Goal: Check status: Check status

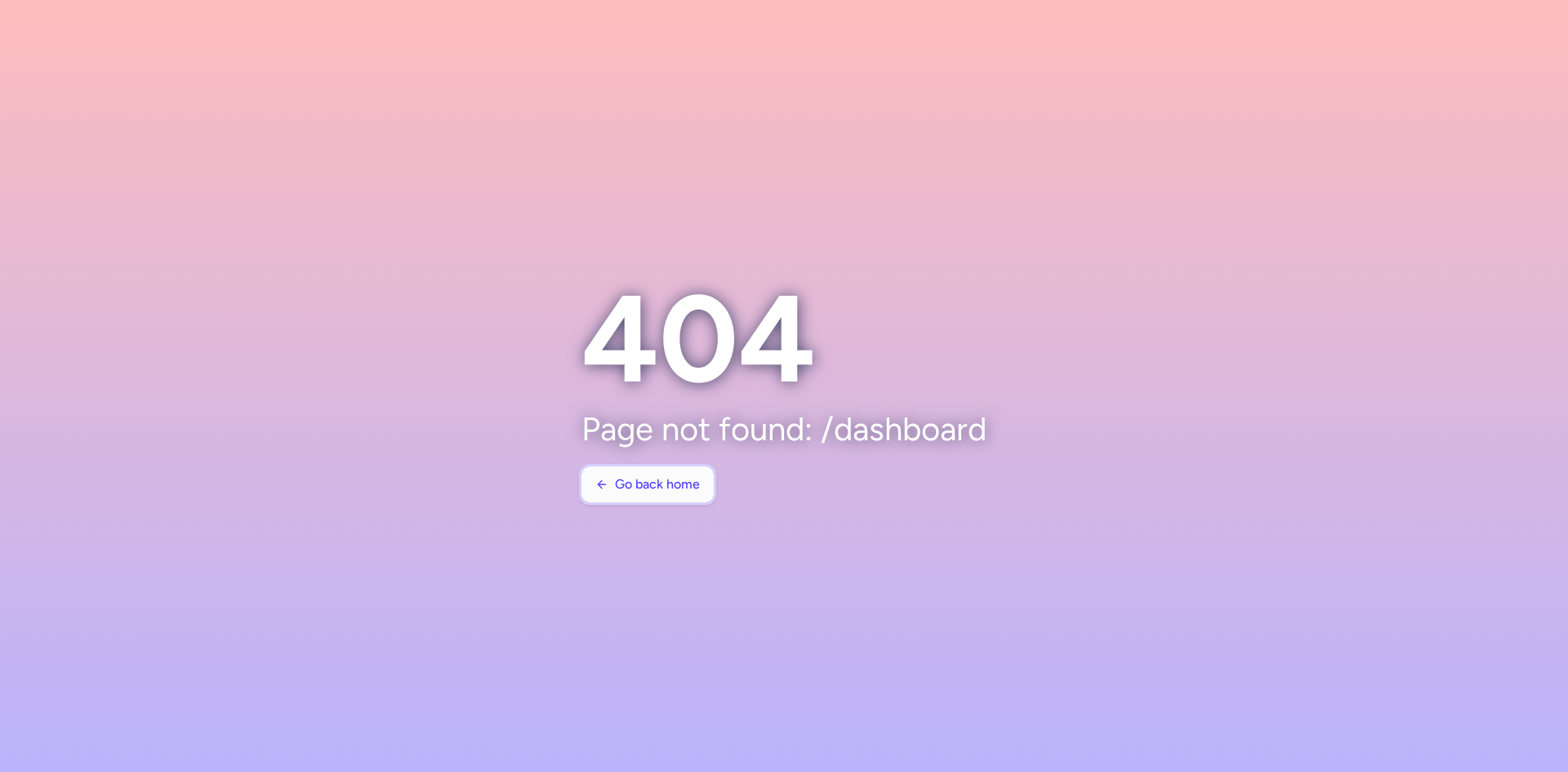
click at [610, 477] on span "Go back home" at bounding box center [647, 485] width 105 height 15
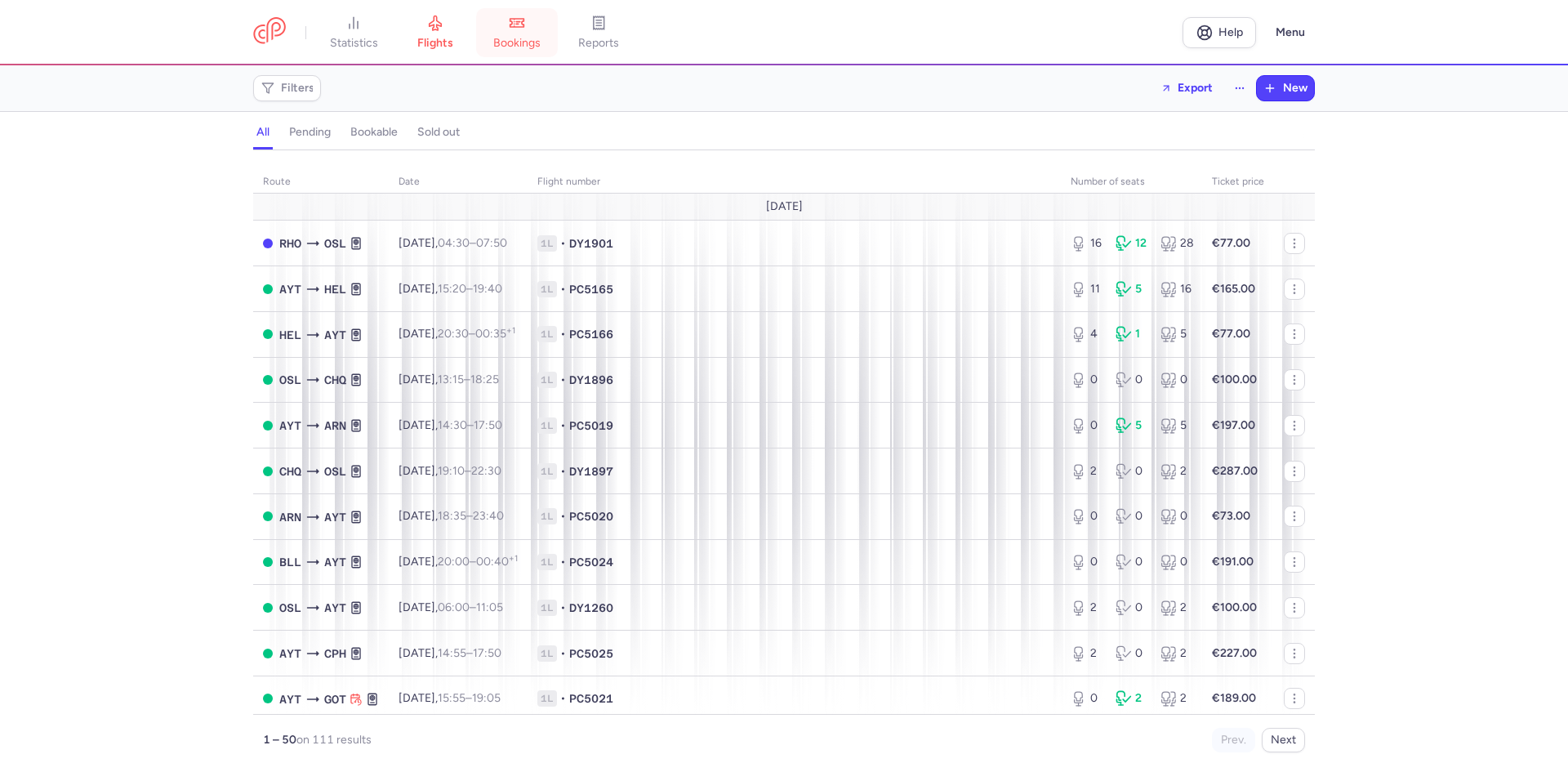
click at [508, 26] on link "bookings" at bounding box center [517, 33] width 82 height 36
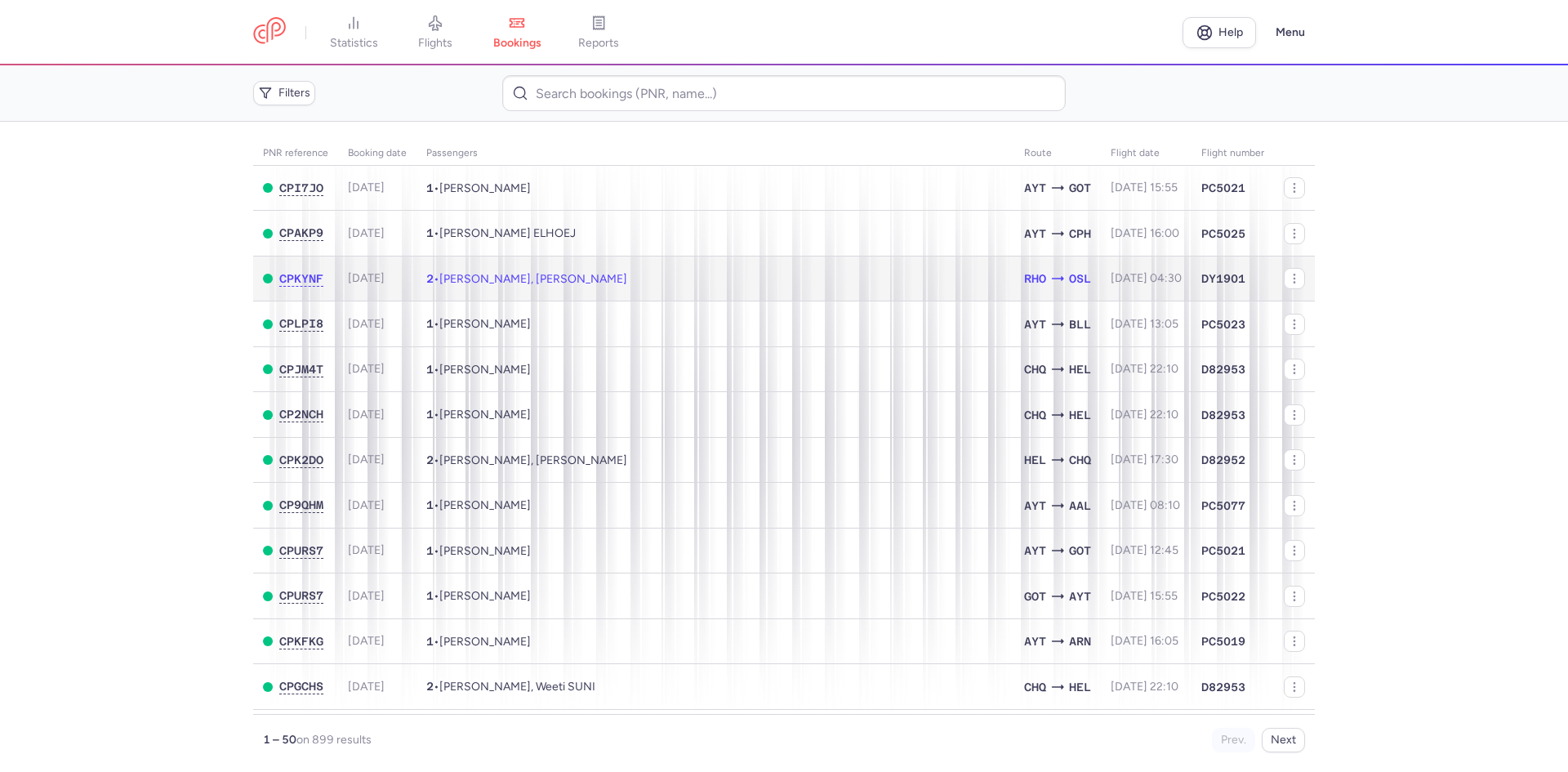
click at [710, 276] on td "2 • Abdullah YILDIZ, Eymen YILDIZ" at bounding box center [715, 278] width 598 height 46
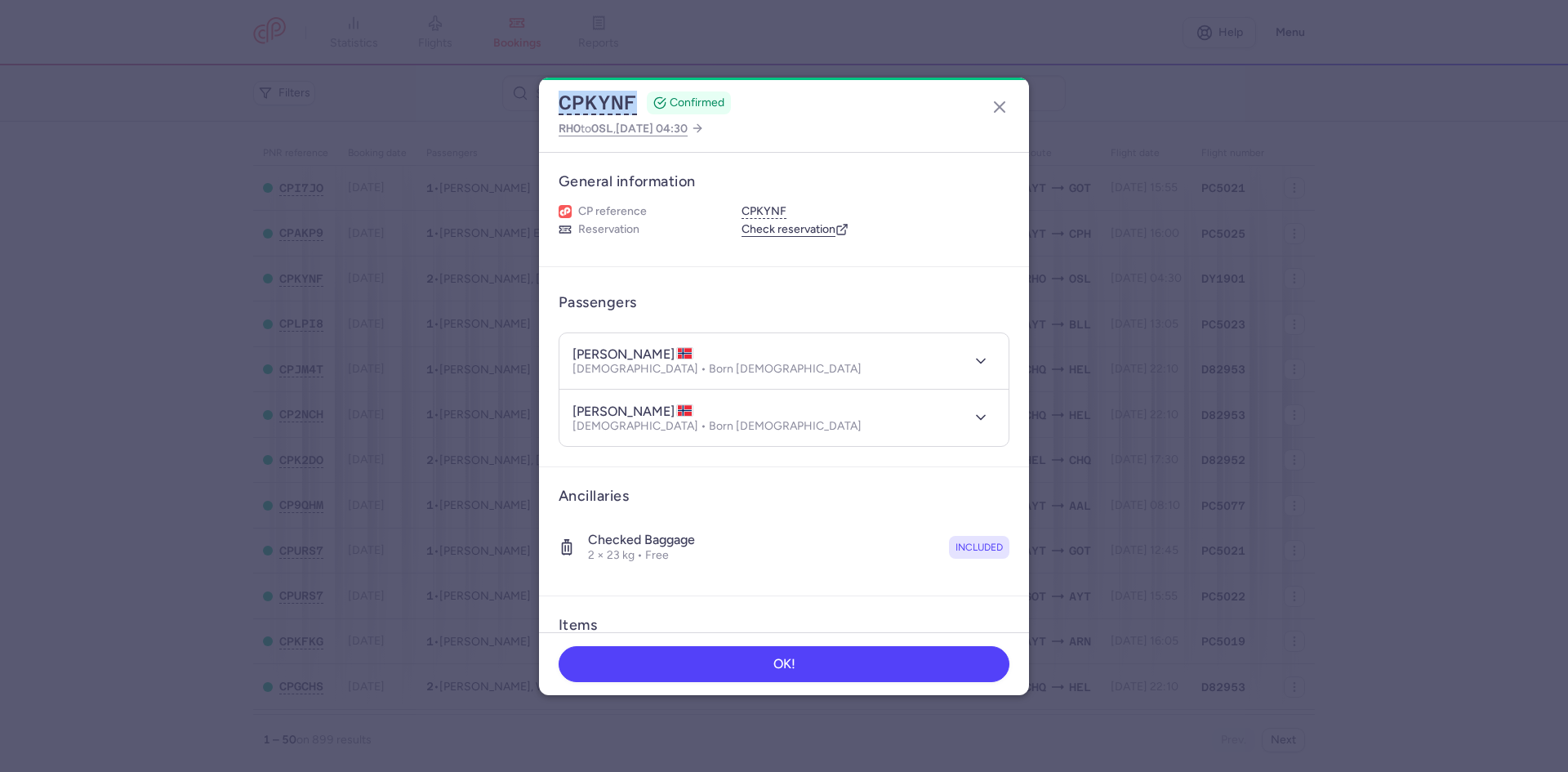
drag, startPoint x: 638, startPoint y: 103, endPoint x: 546, endPoint y: 110, distance: 92.3
click at [546, 110] on div "CPKYNF CONFIRMED RHO to OSL , 2025 Aug 12, 04:30" at bounding box center [784, 114] width 490 height 74
copy button "CPKYNF"
click at [1001, 104] on icon "button" at bounding box center [999, 106] width 20 height 20
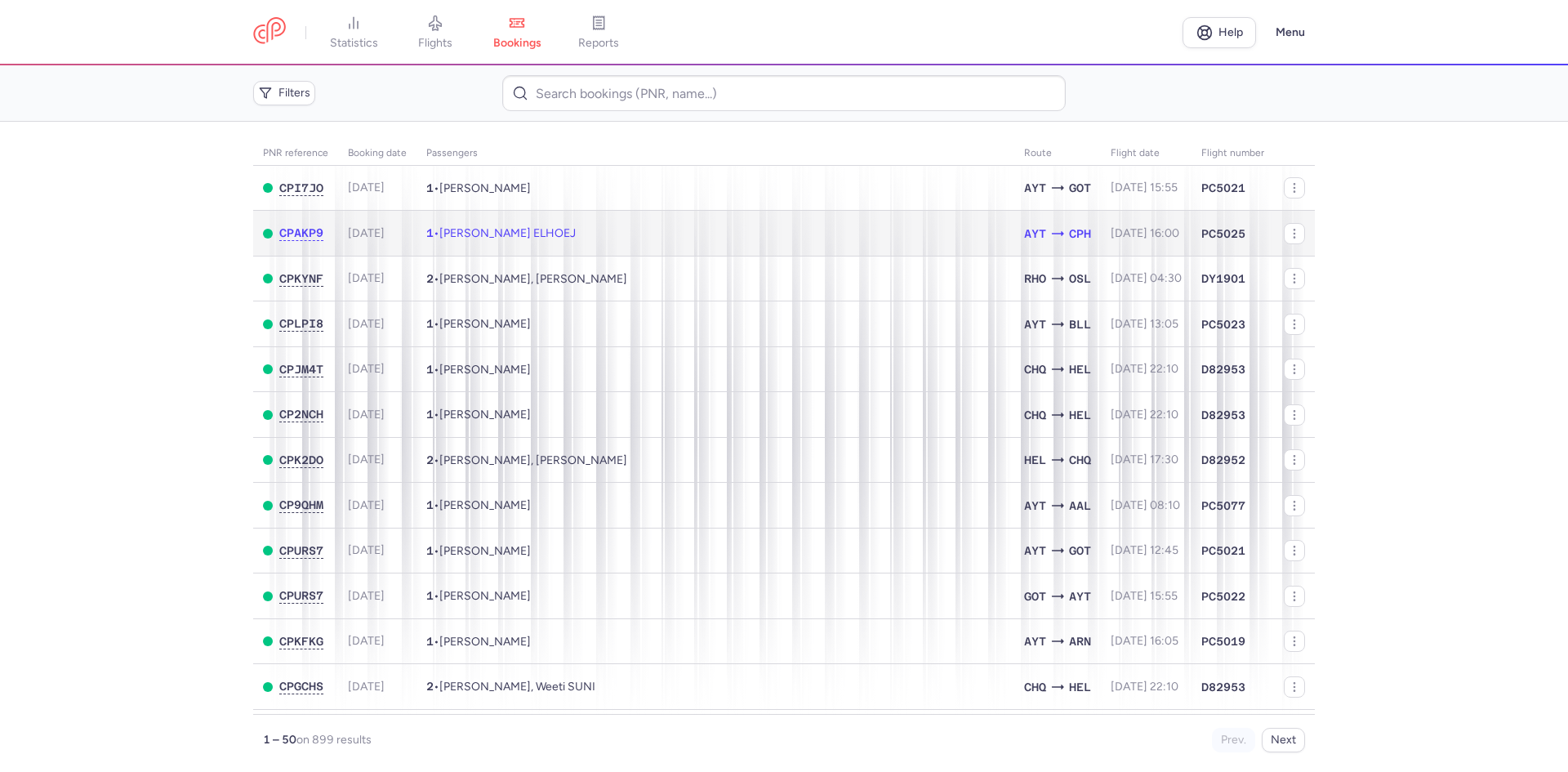
click at [937, 213] on td "1 • Elena Kuznetsova ELHOEJ" at bounding box center [715, 233] width 598 height 46
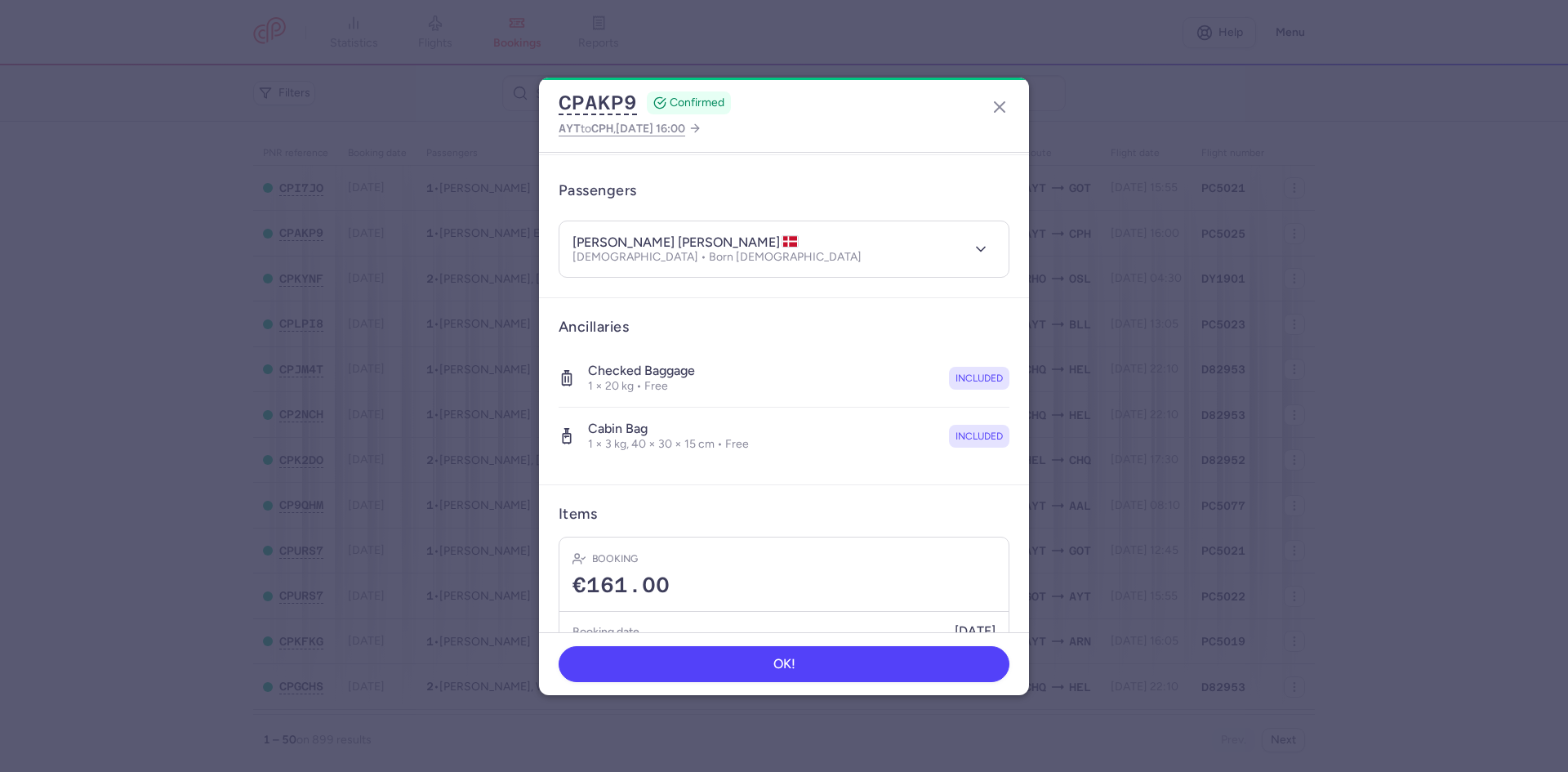
scroll to position [185, 0]
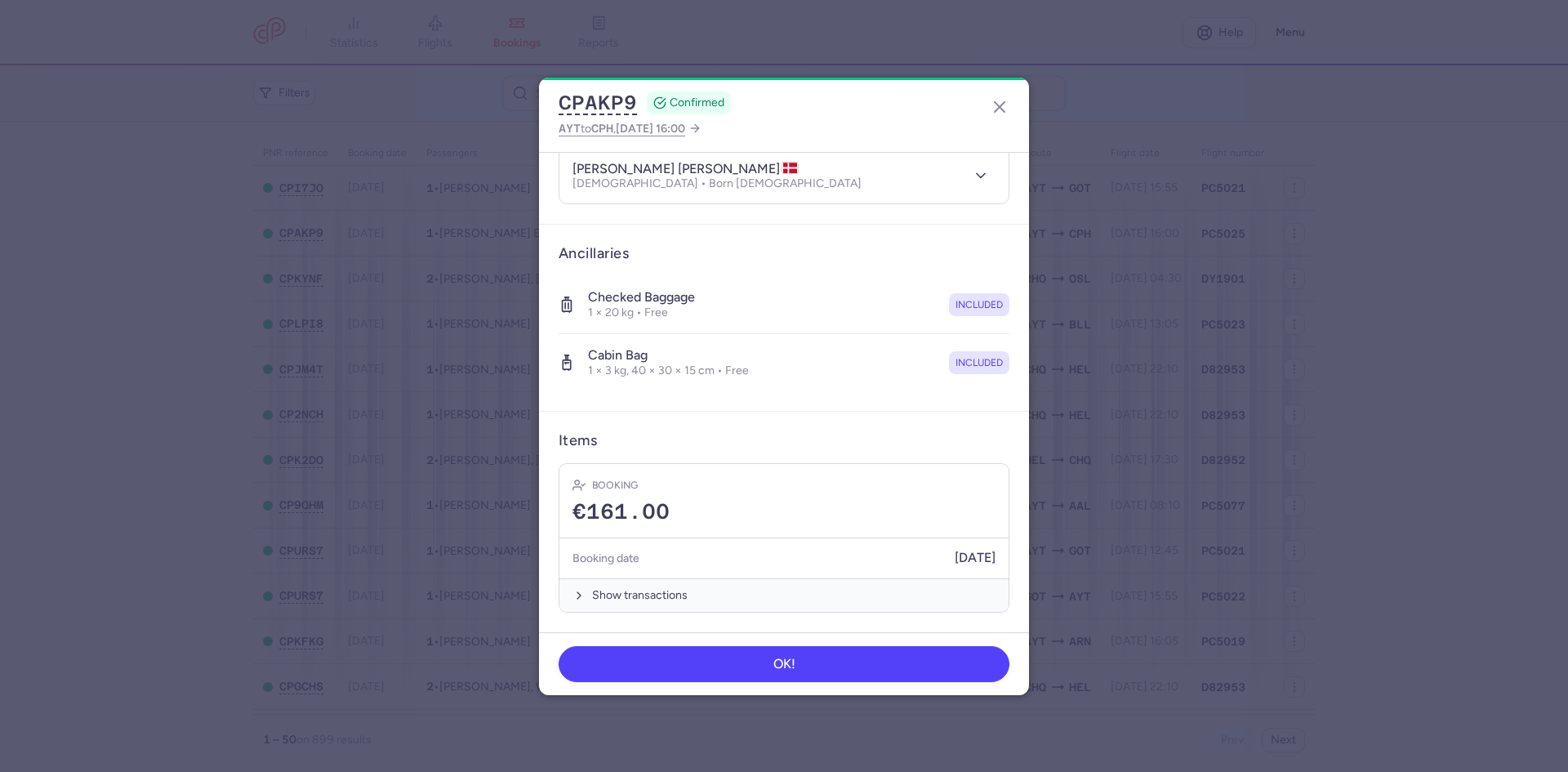
click at [814, 539] on div "Booking date 12/08/2025" at bounding box center [784, 558] width 449 height 40
click at [827, 581] on button "Show transactions" at bounding box center [784, 595] width 449 height 34
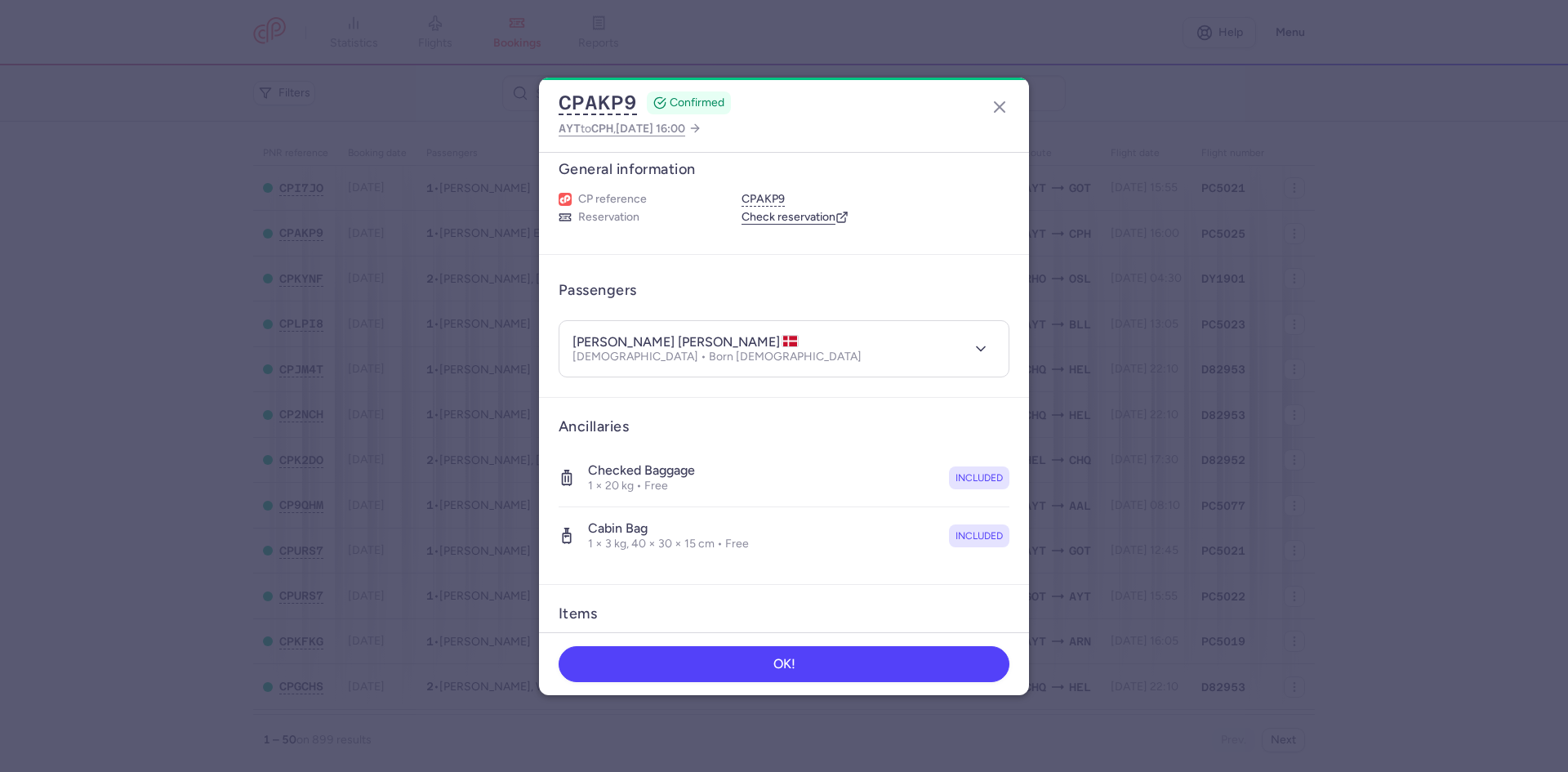
scroll to position [0, 0]
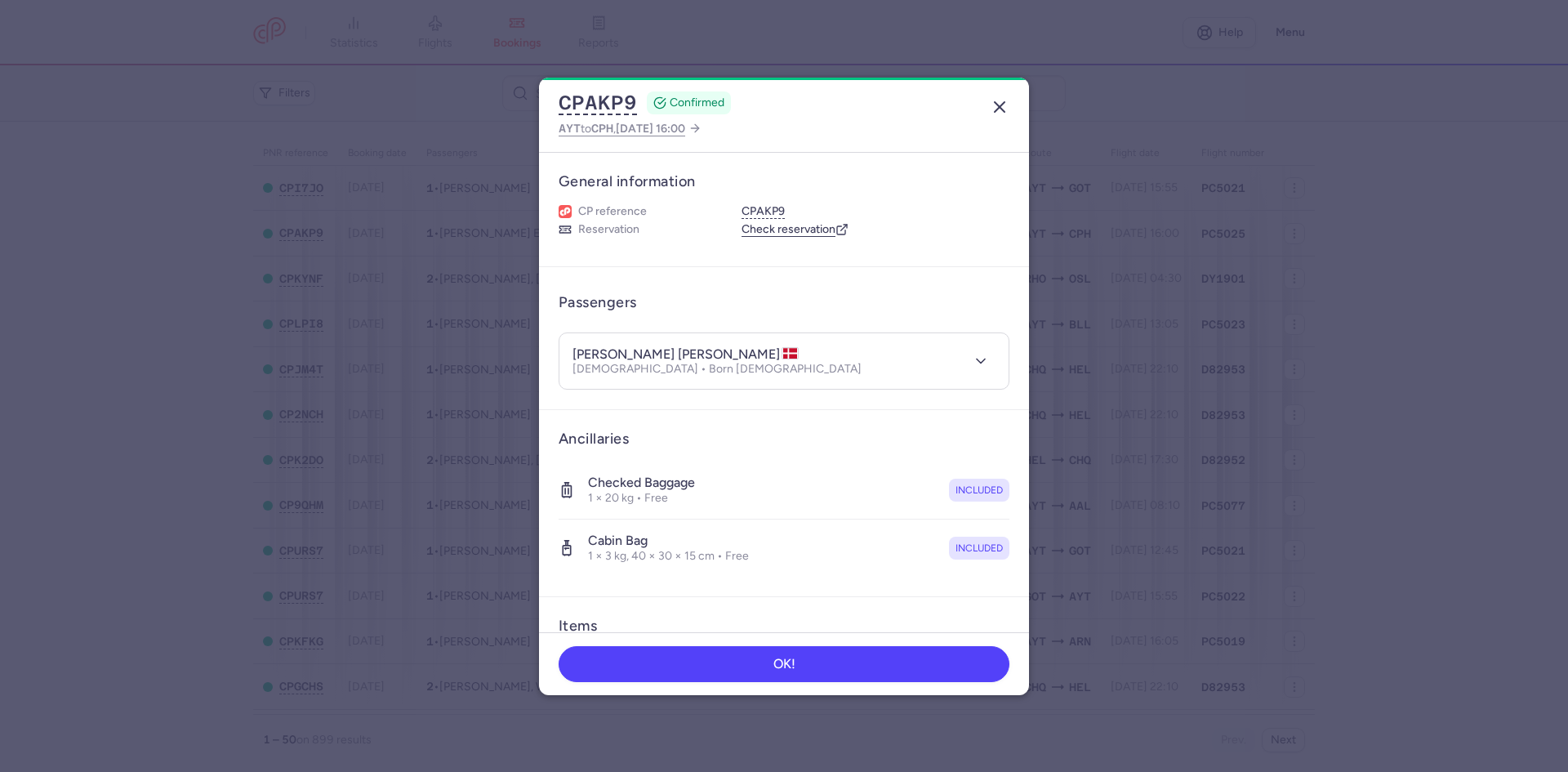
click at [1007, 105] on icon "button" at bounding box center [999, 106] width 20 height 20
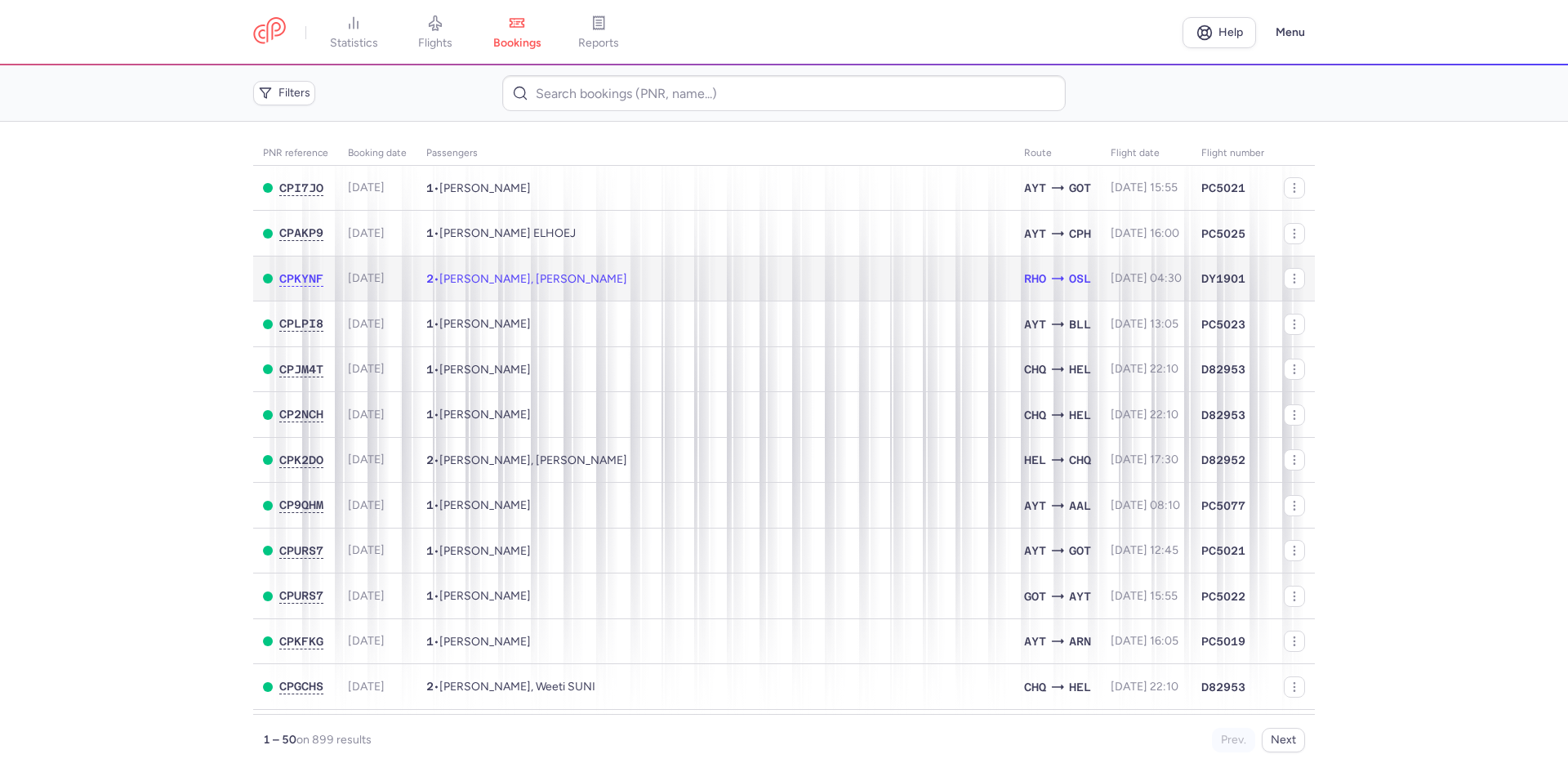
click at [603, 294] on td "2 • Abdullah YILDIZ, Eymen YILDIZ" at bounding box center [715, 278] width 598 height 46
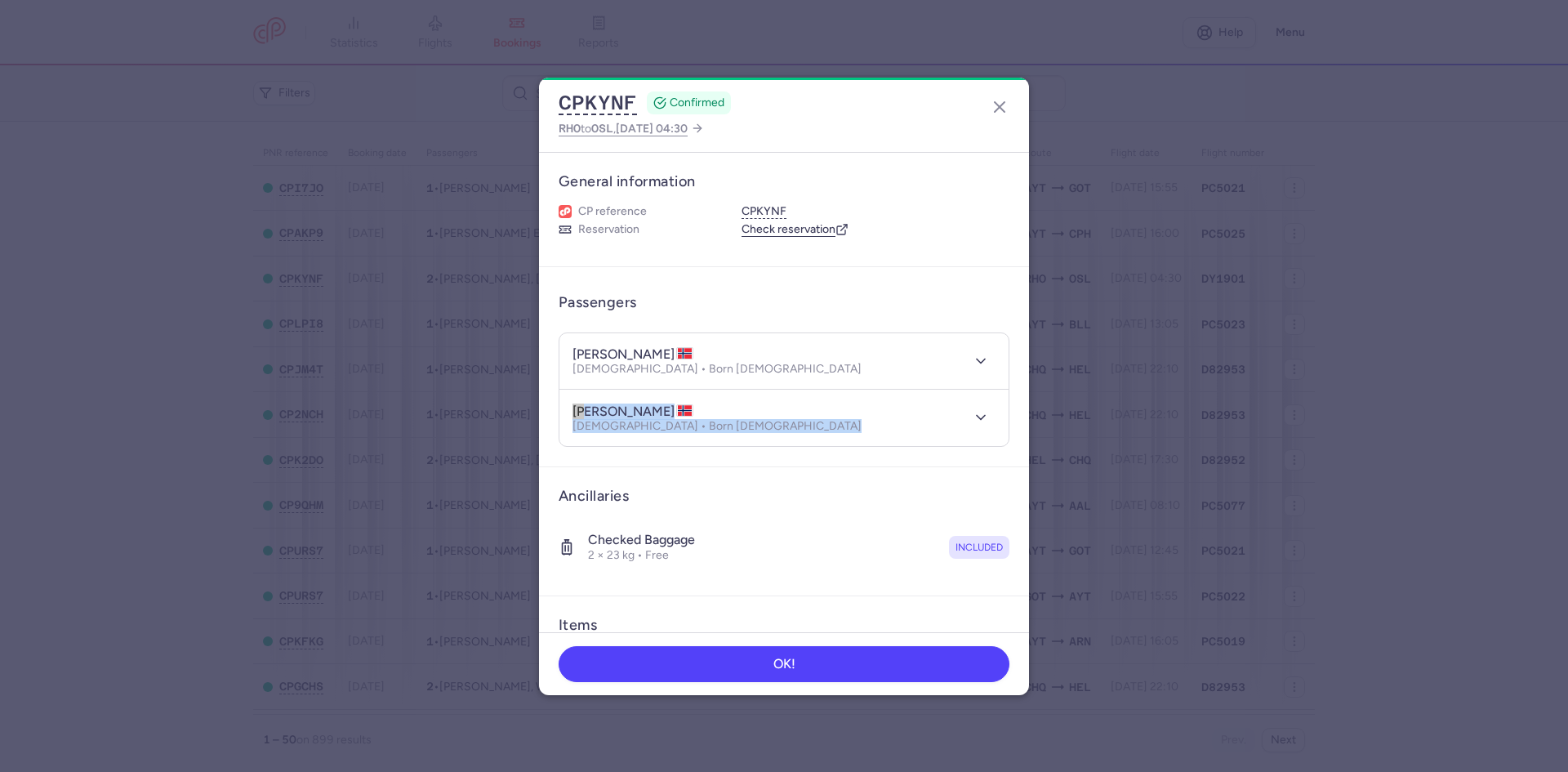
drag, startPoint x: 1016, startPoint y: 340, endPoint x: 1013, endPoint y: 419, distance: 79.1
click at [1013, 419] on article "Passengers abdullah YILDIZ Male • Born 01/10/1978 eymen YILDIZ Male • Born 19/0…" at bounding box center [784, 367] width 490 height 201
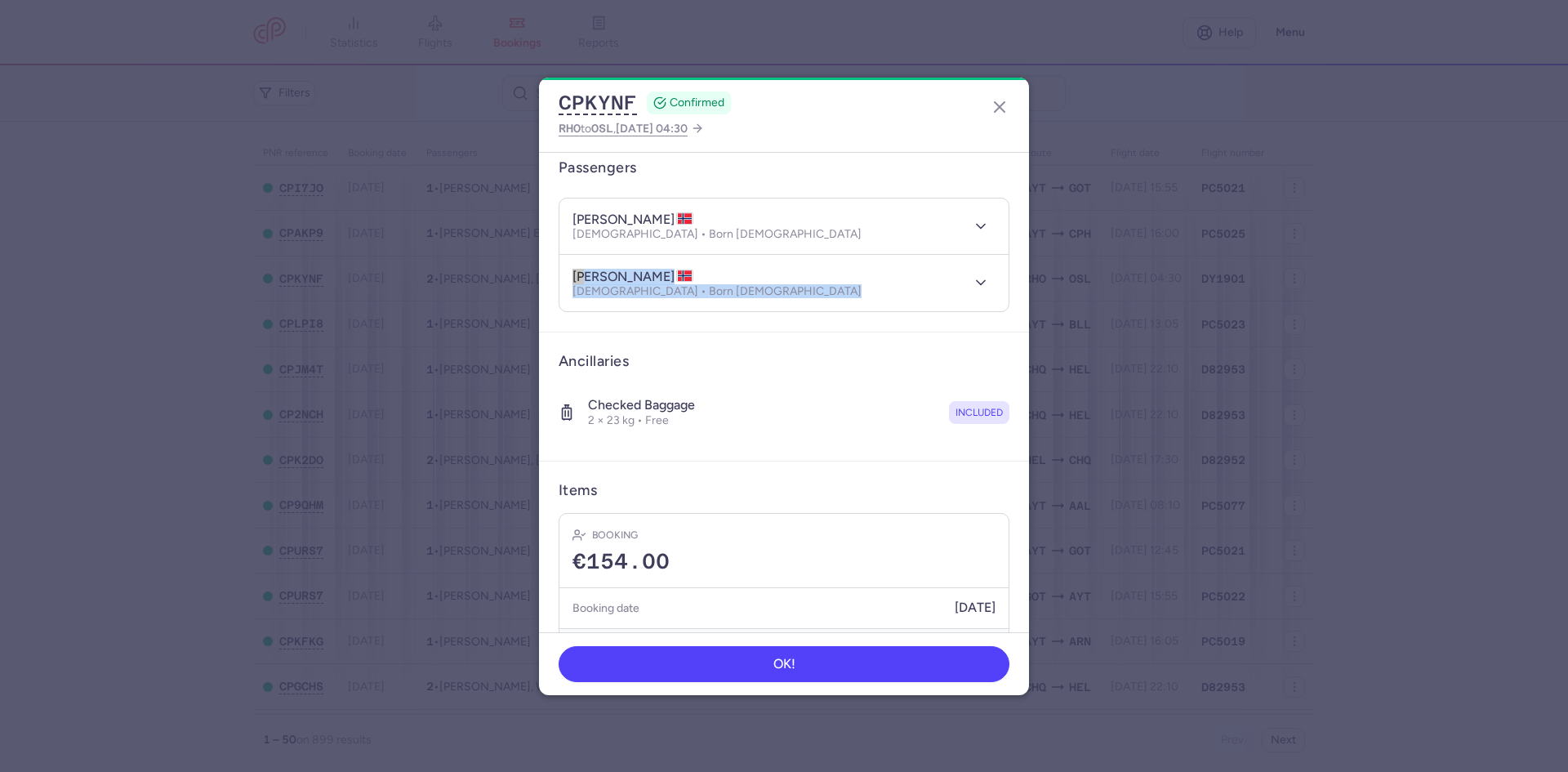
scroll to position [185, 0]
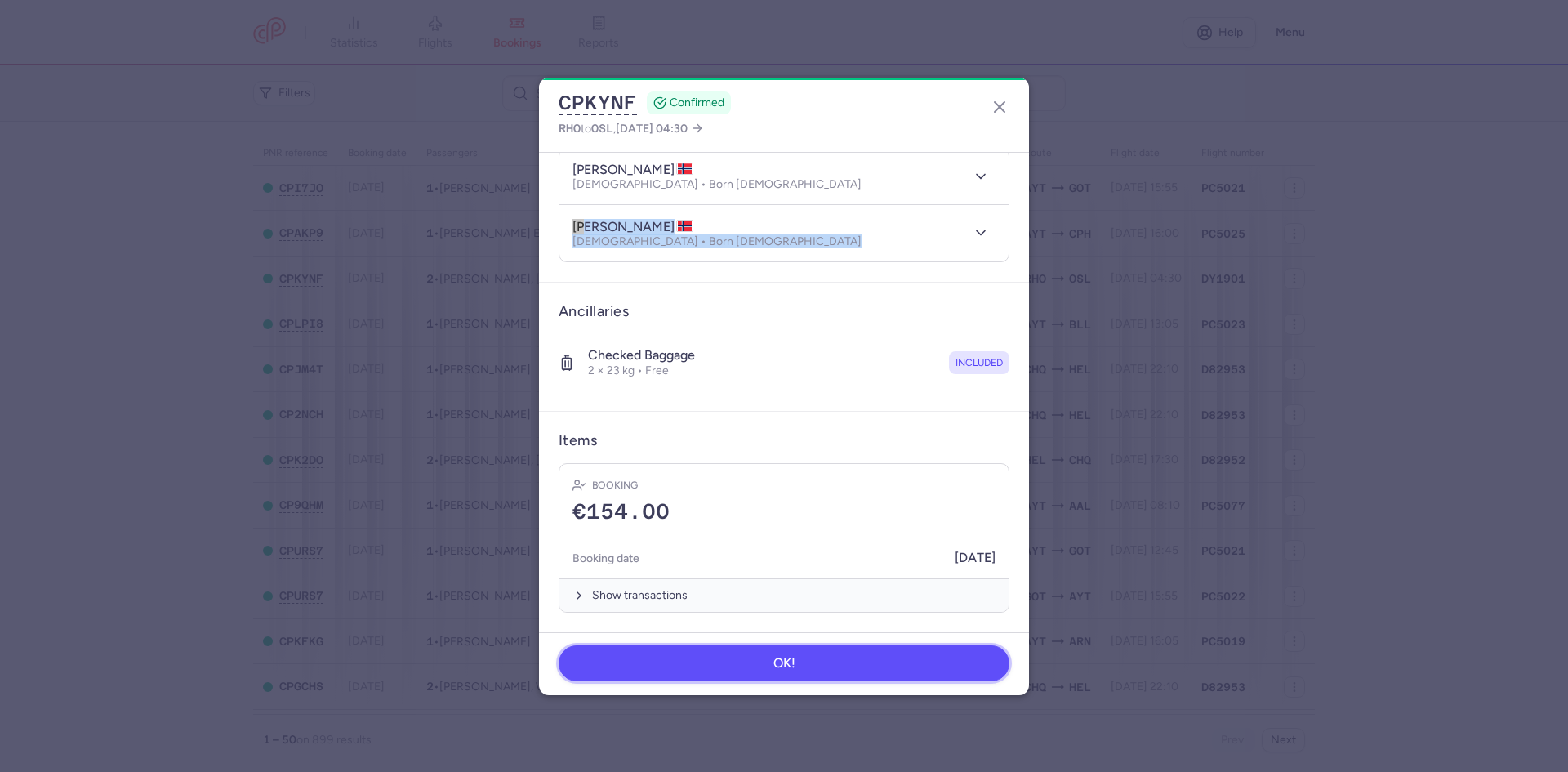
click at [819, 678] on button "OK!" at bounding box center [784, 663] width 451 height 36
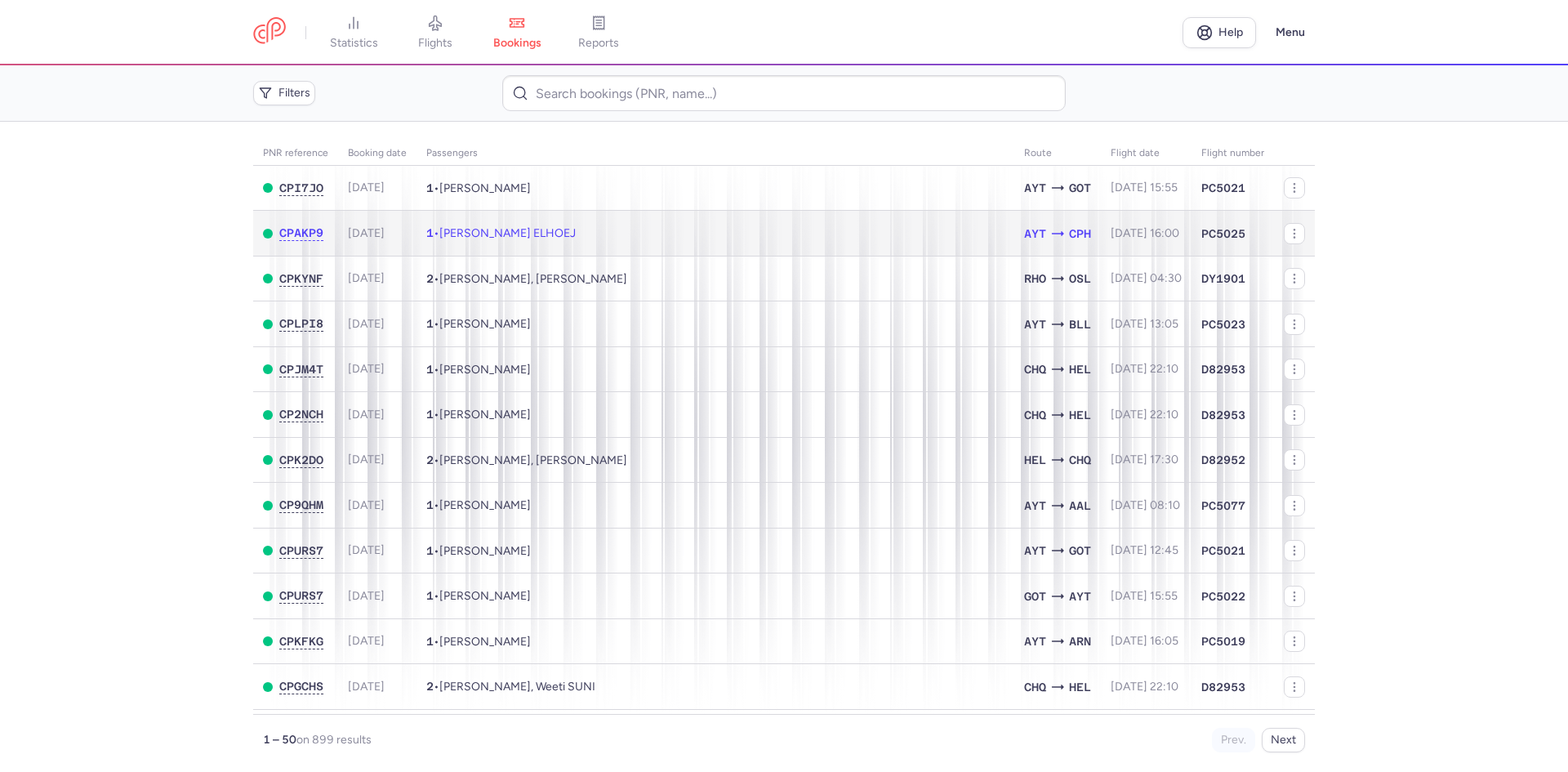
click at [465, 243] on td "1 • Elena Kuznetsova ELHOEJ" at bounding box center [715, 233] width 598 height 46
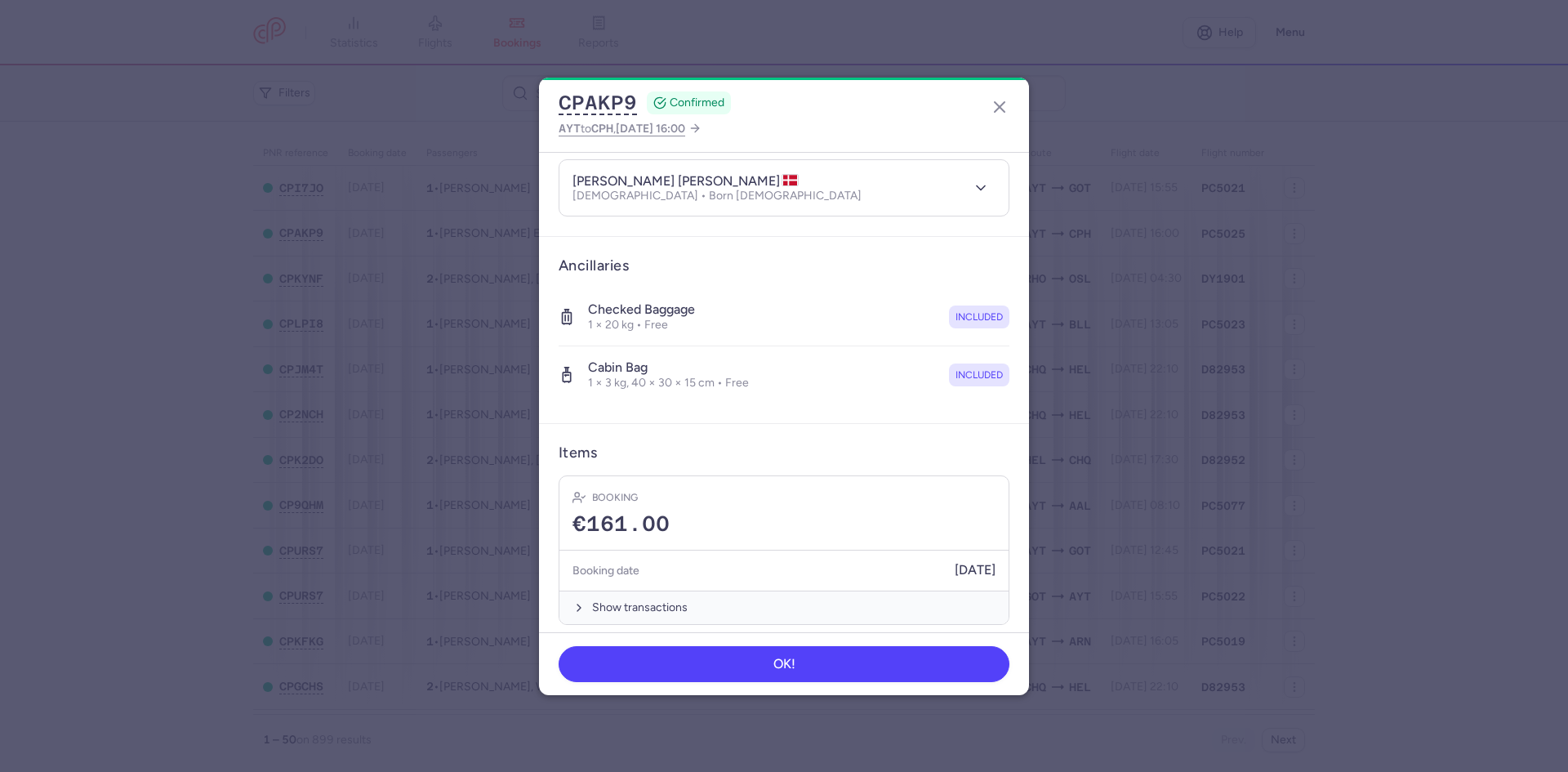
scroll to position [185, 0]
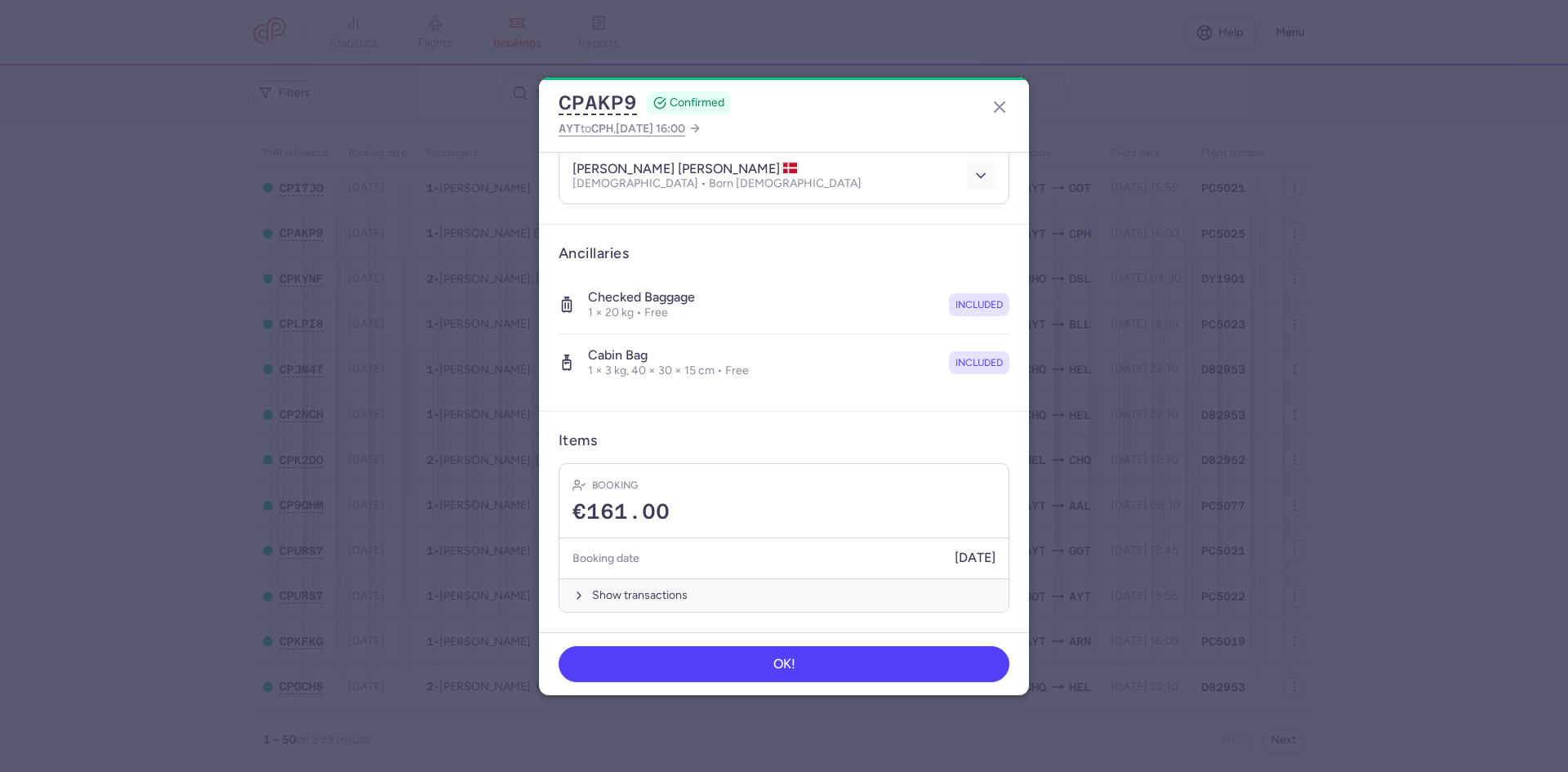
click at [973, 173] on icon "button" at bounding box center [980, 175] width 16 height 16
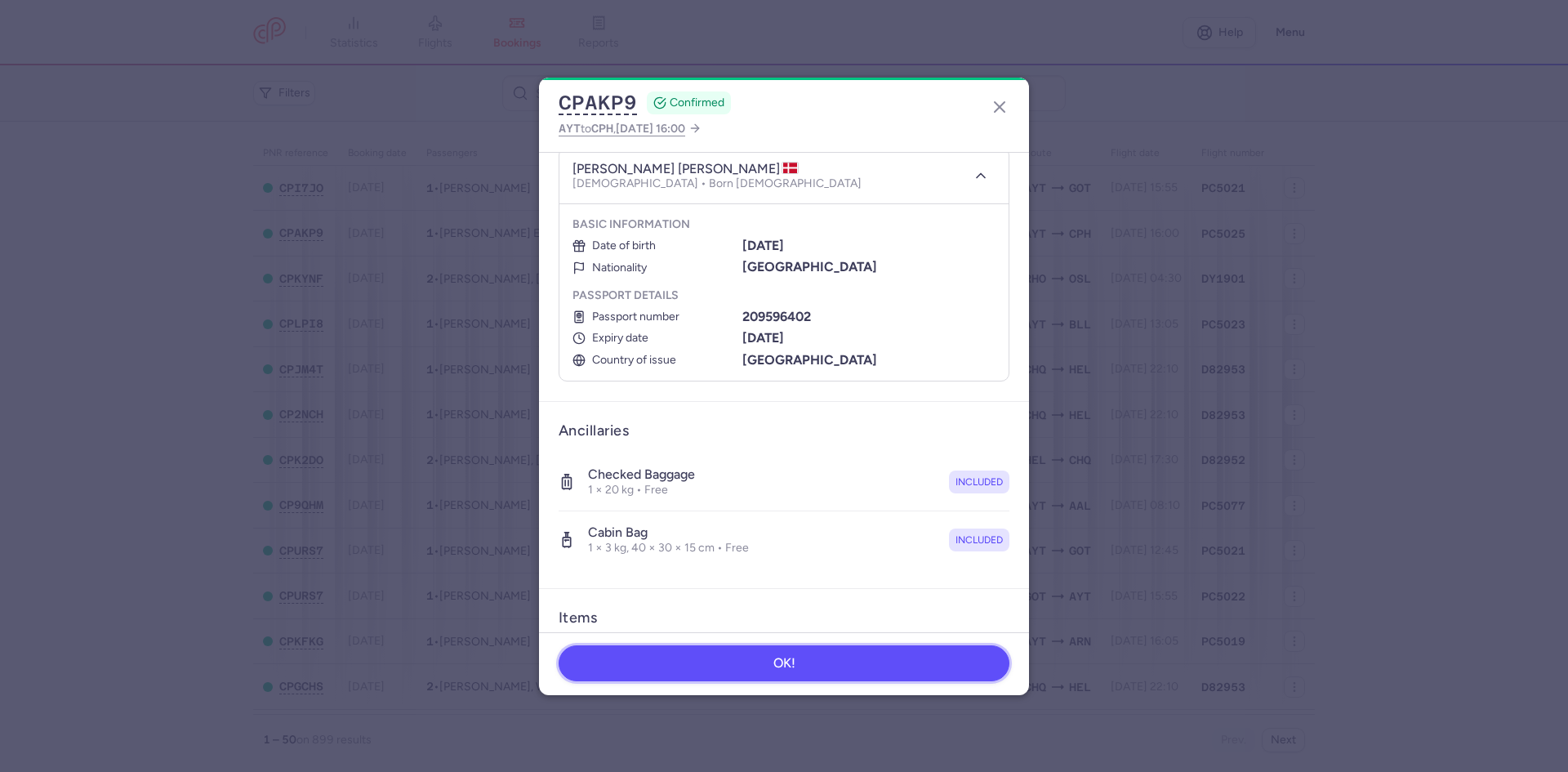
click at [736, 652] on button "OK!" at bounding box center [784, 663] width 451 height 36
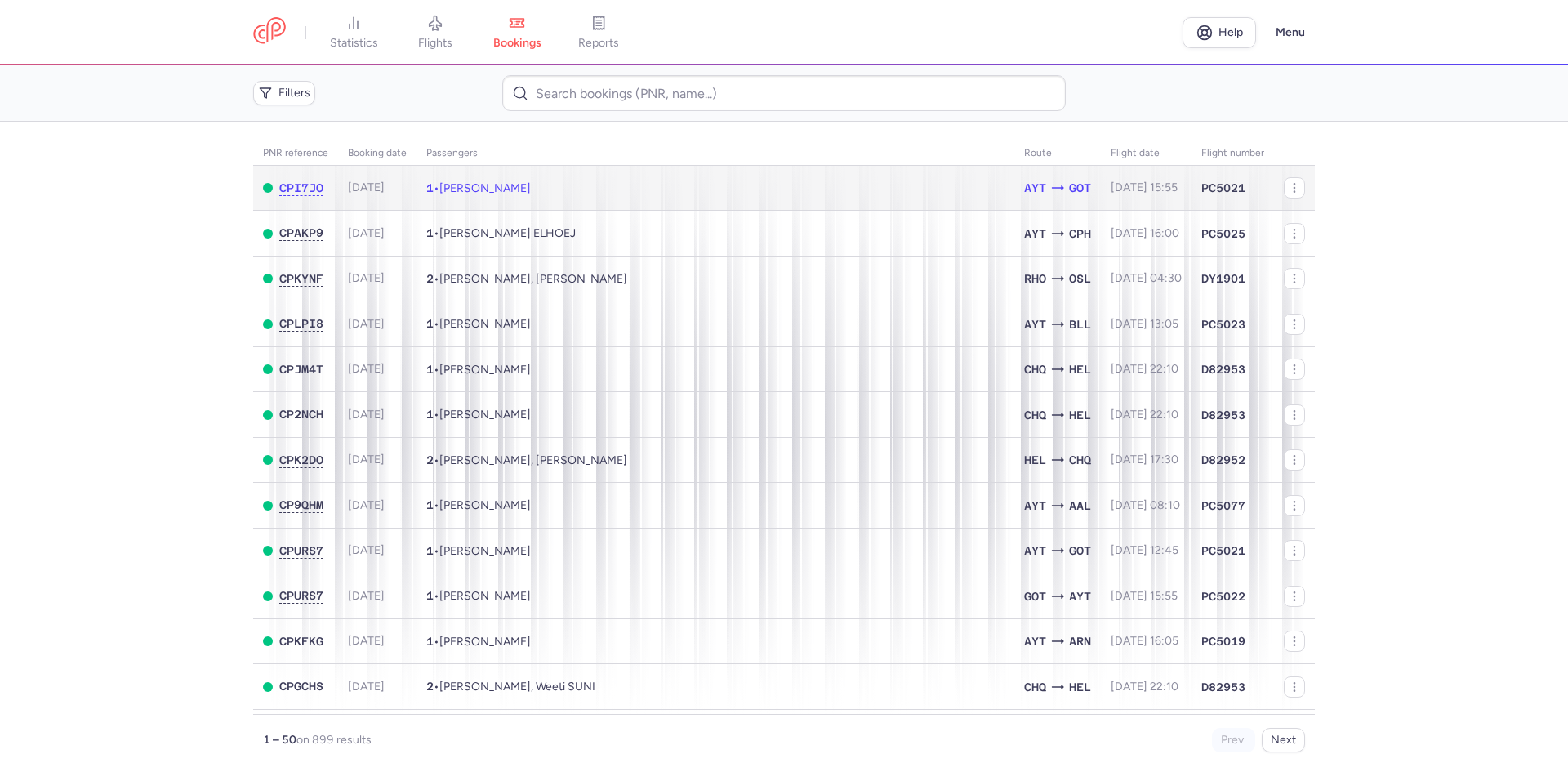
click at [466, 171] on td "1 • Sebastian MILES" at bounding box center [715, 188] width 598 height 45
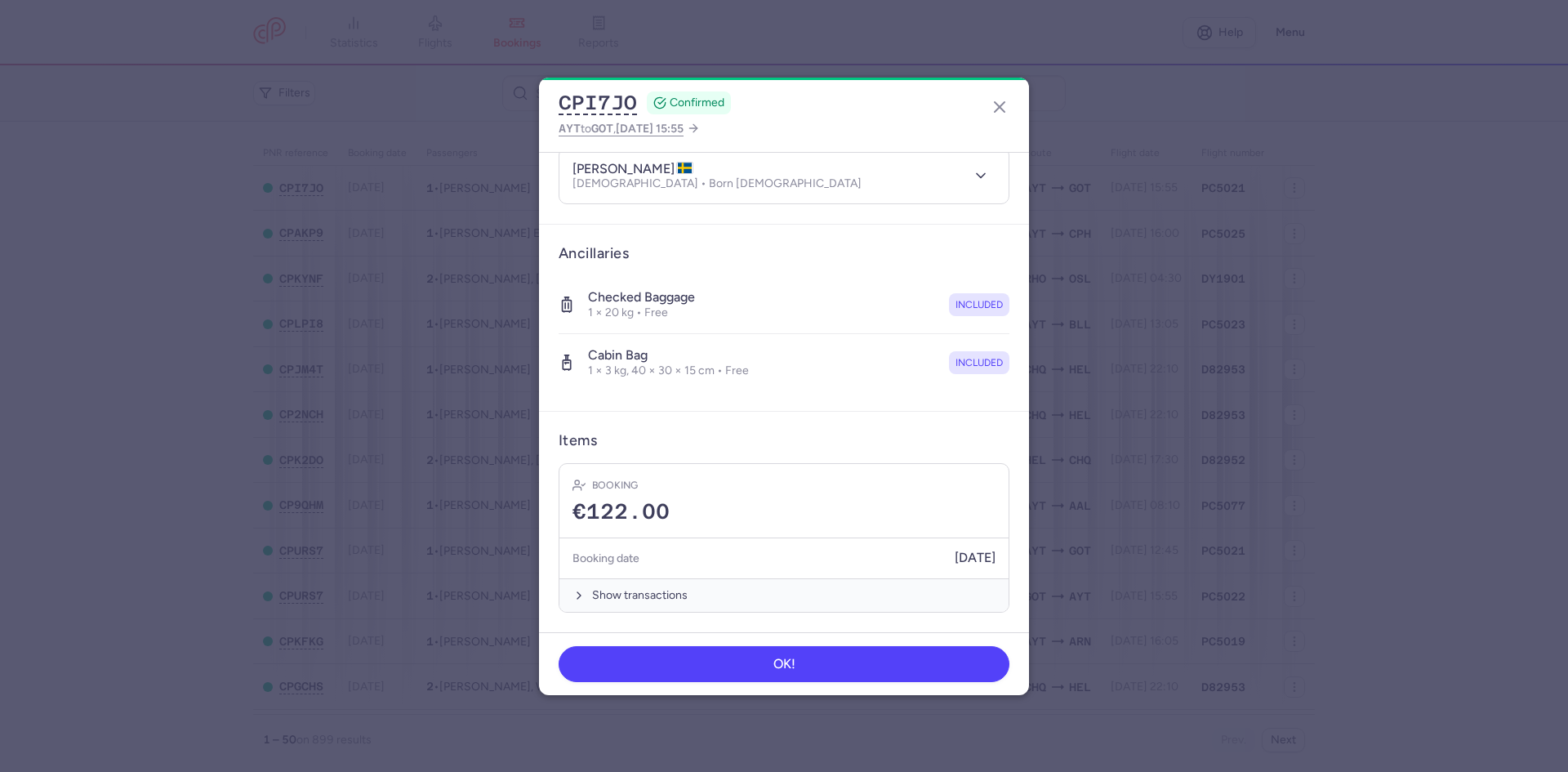
scroll to position [122, 0]
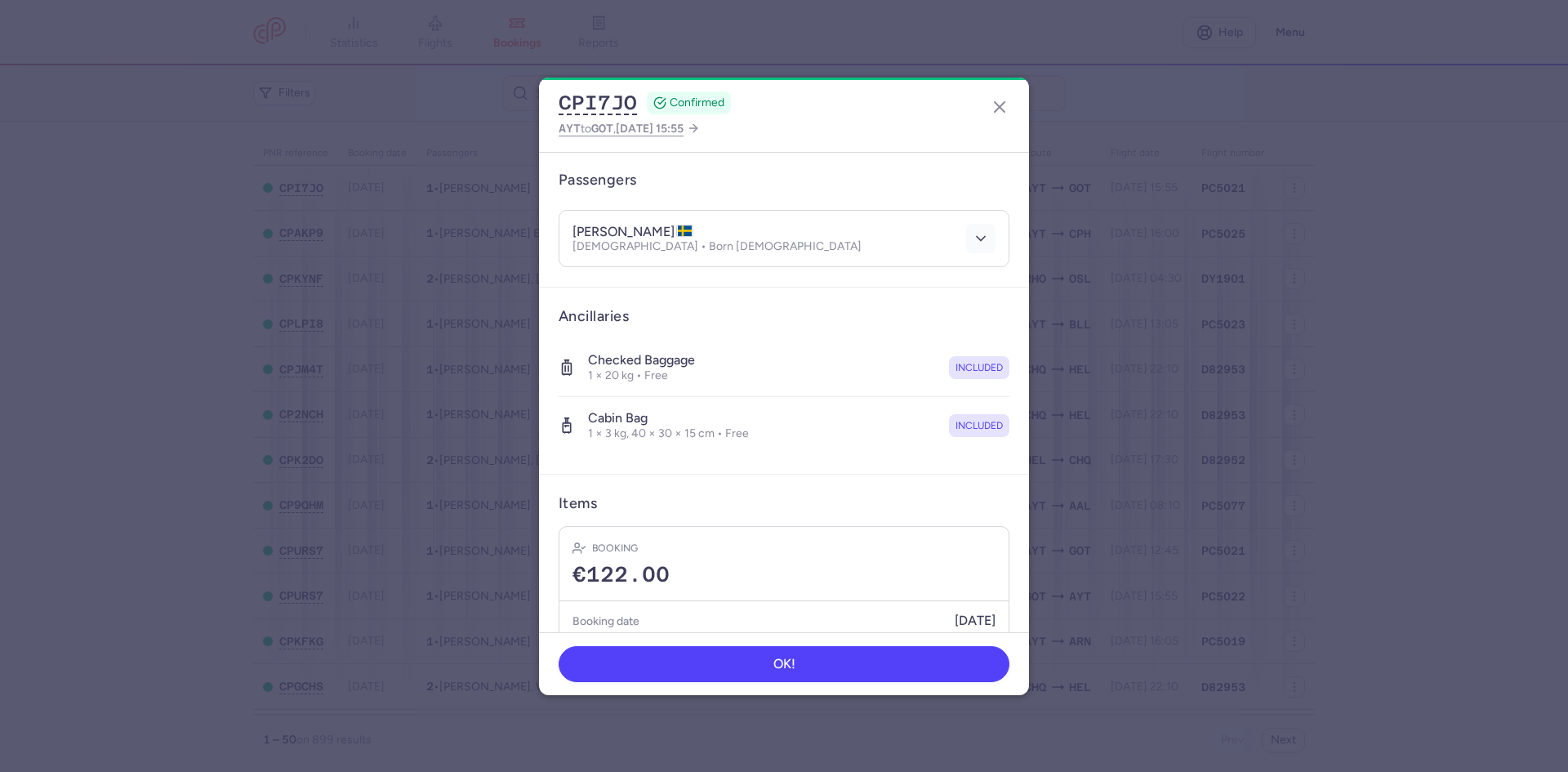
click at [977, 243] on button "button" at bounding box center [980, 238] width 29 height 29
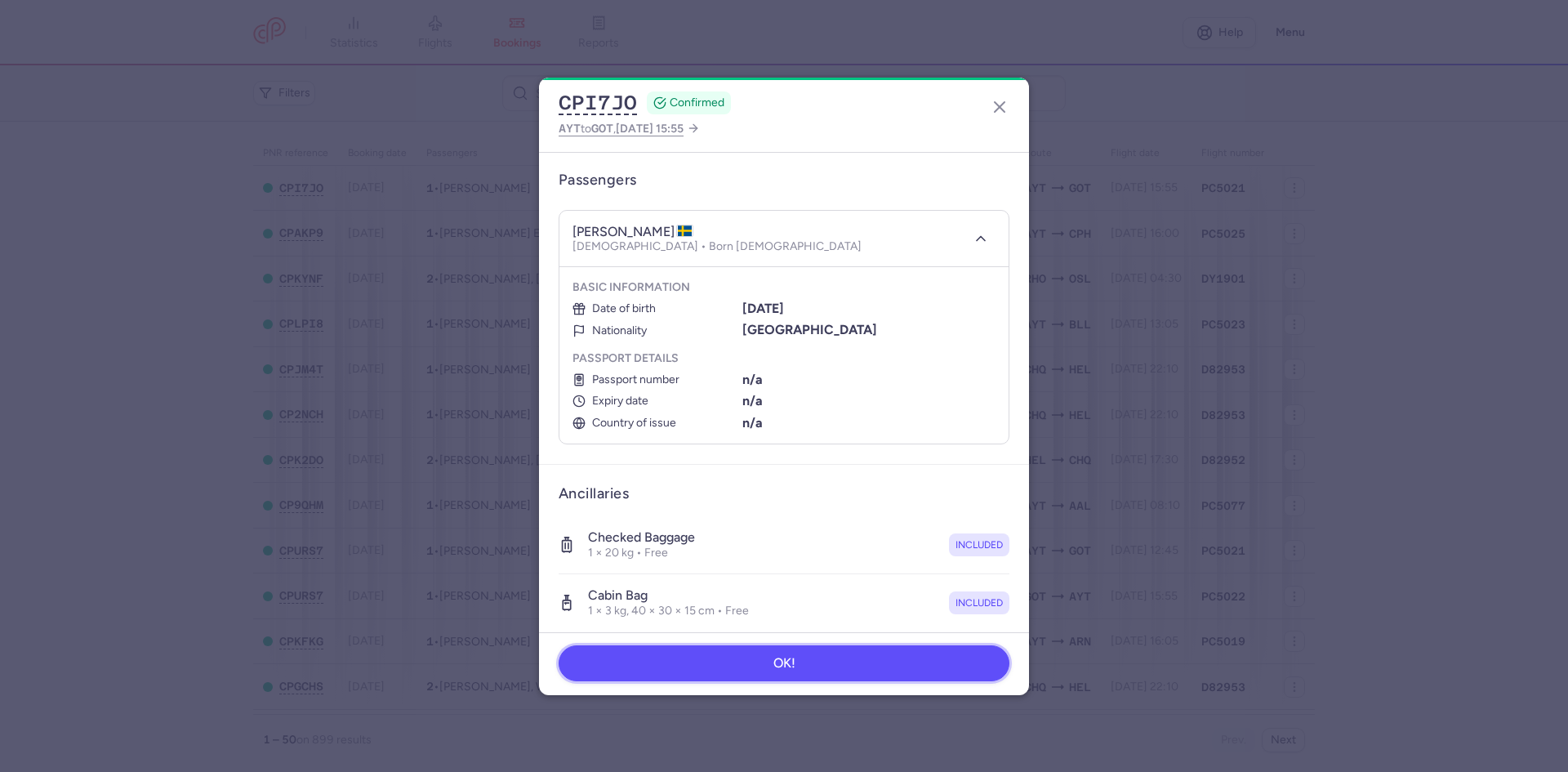
click at [669, 665] on button "OK!" at bounding box center [784, 663] width 451 height 36
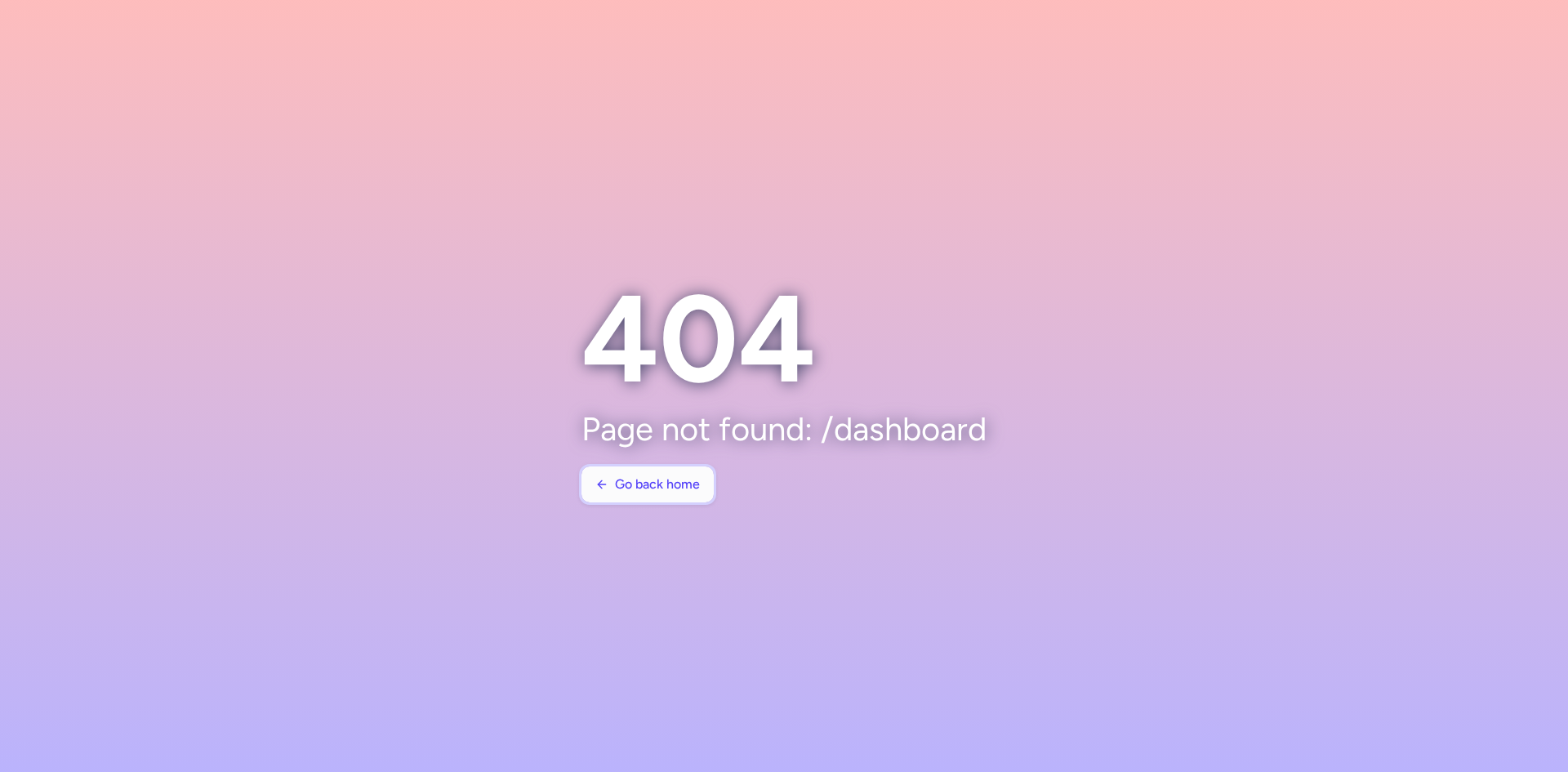
click at [681, 479] on span "Go back home" at bounding box center [657, 485] width 85 height 15
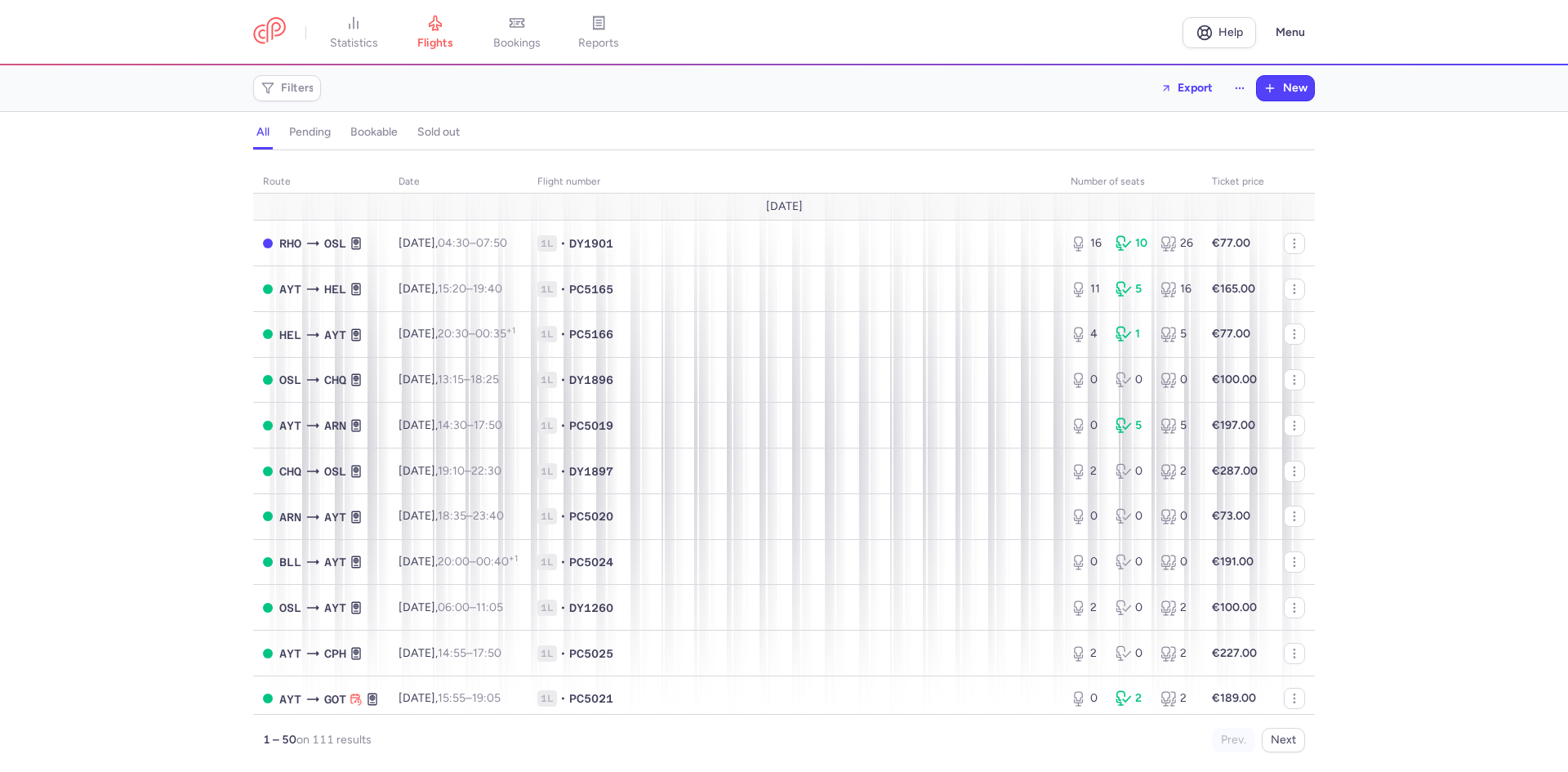
click at [516, 34] on link "bookings" at bounding box center [517, 33] width 82 height 36
